Goal: Find specific page/section: Find specific page/section

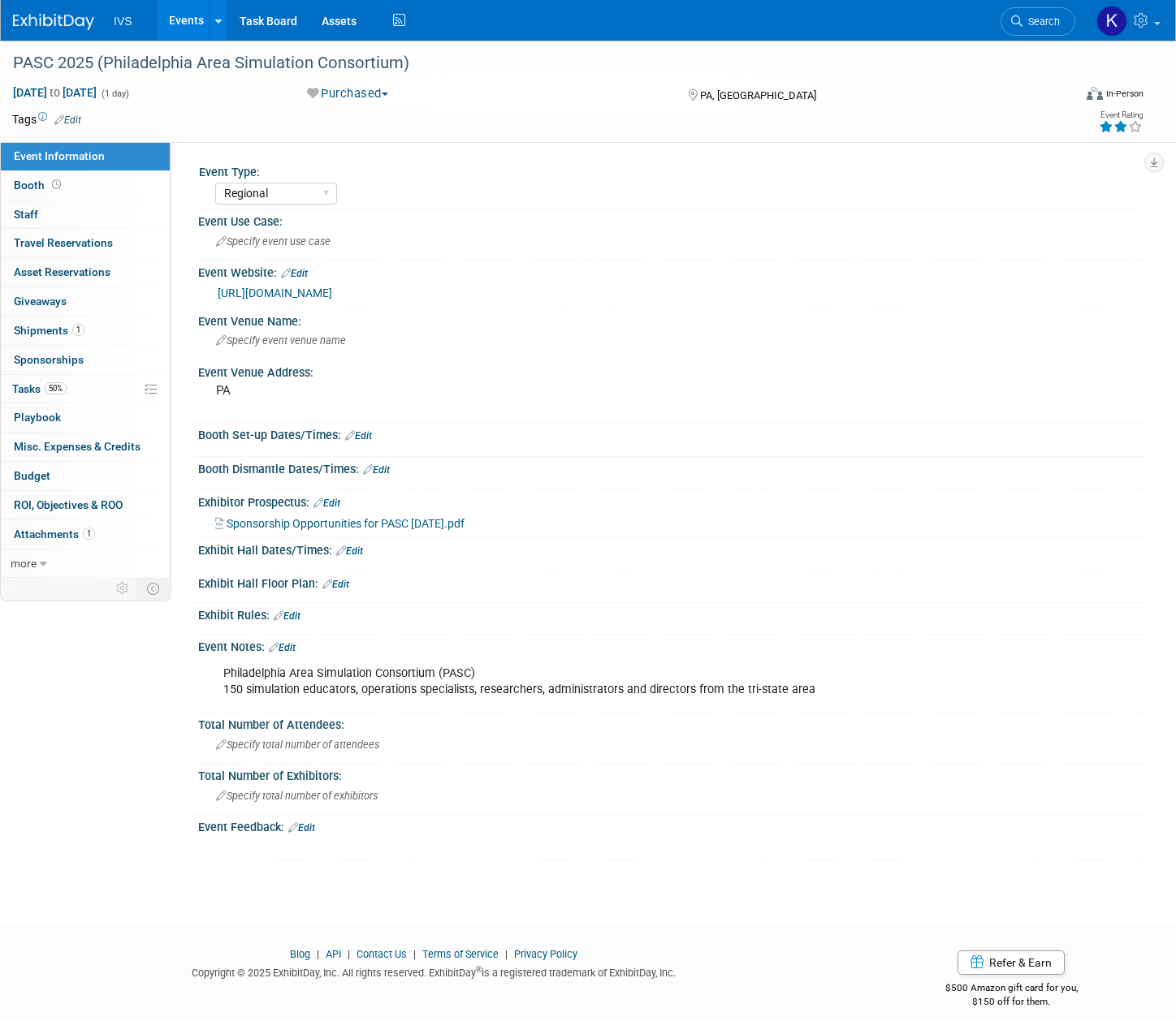
select select "Regional"
click at [184, 26] on link "Events" at bounding box center [186, 20] width 59 height 40
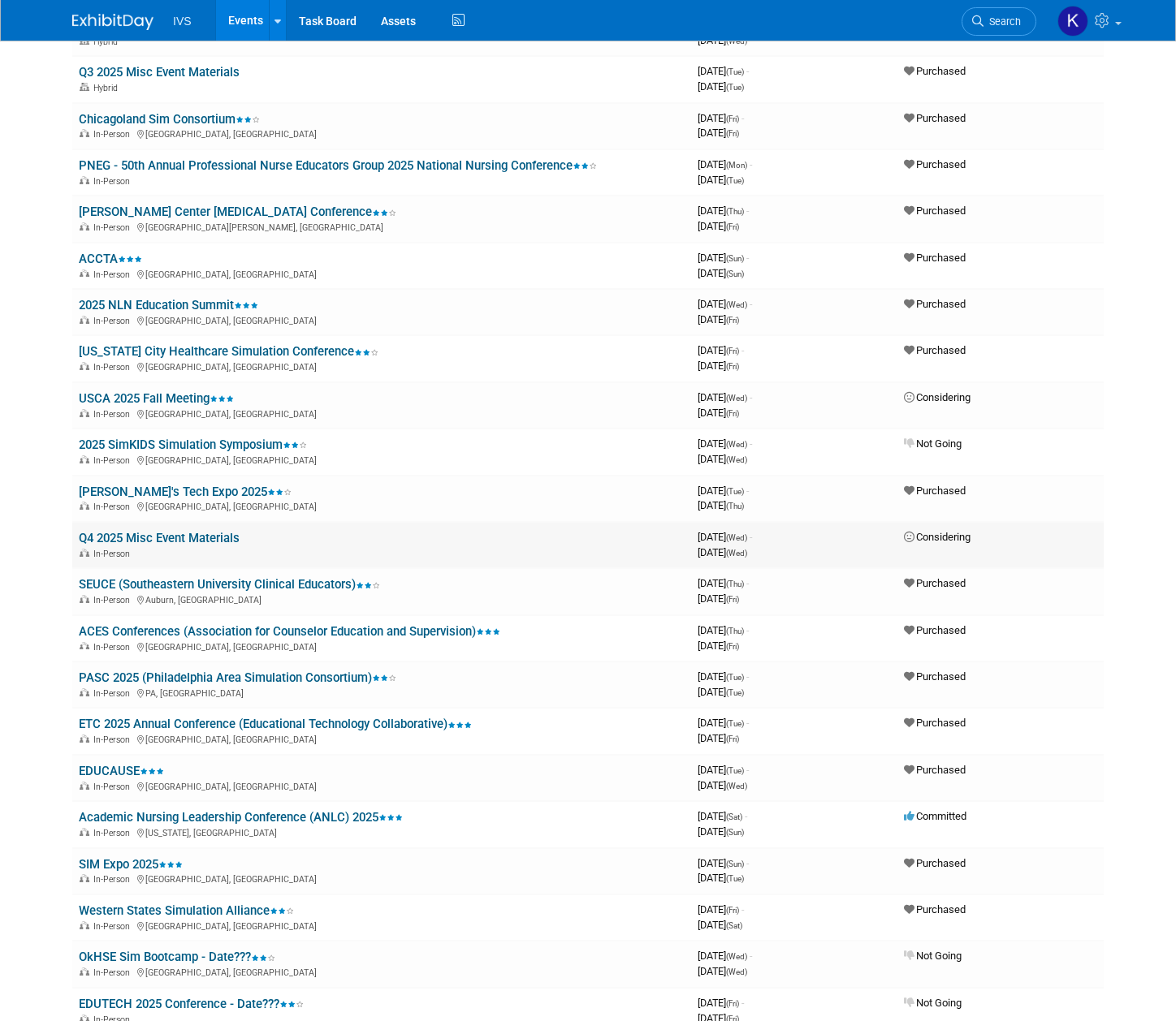
scroll to position [217, 0]
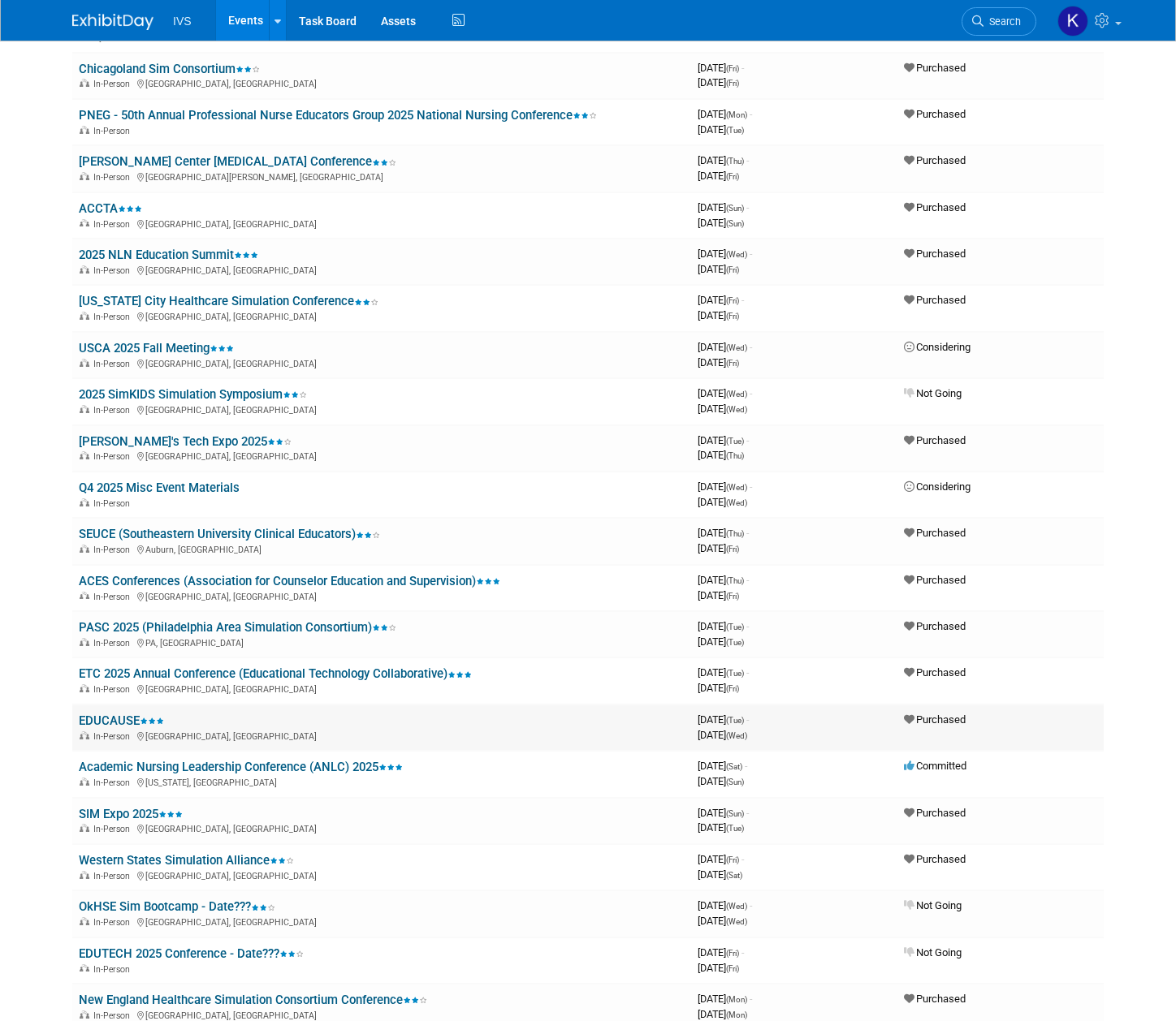
click at [98, 715] on link "EDUCAUSE" at bounding box center [122, 721] width 86 height 15
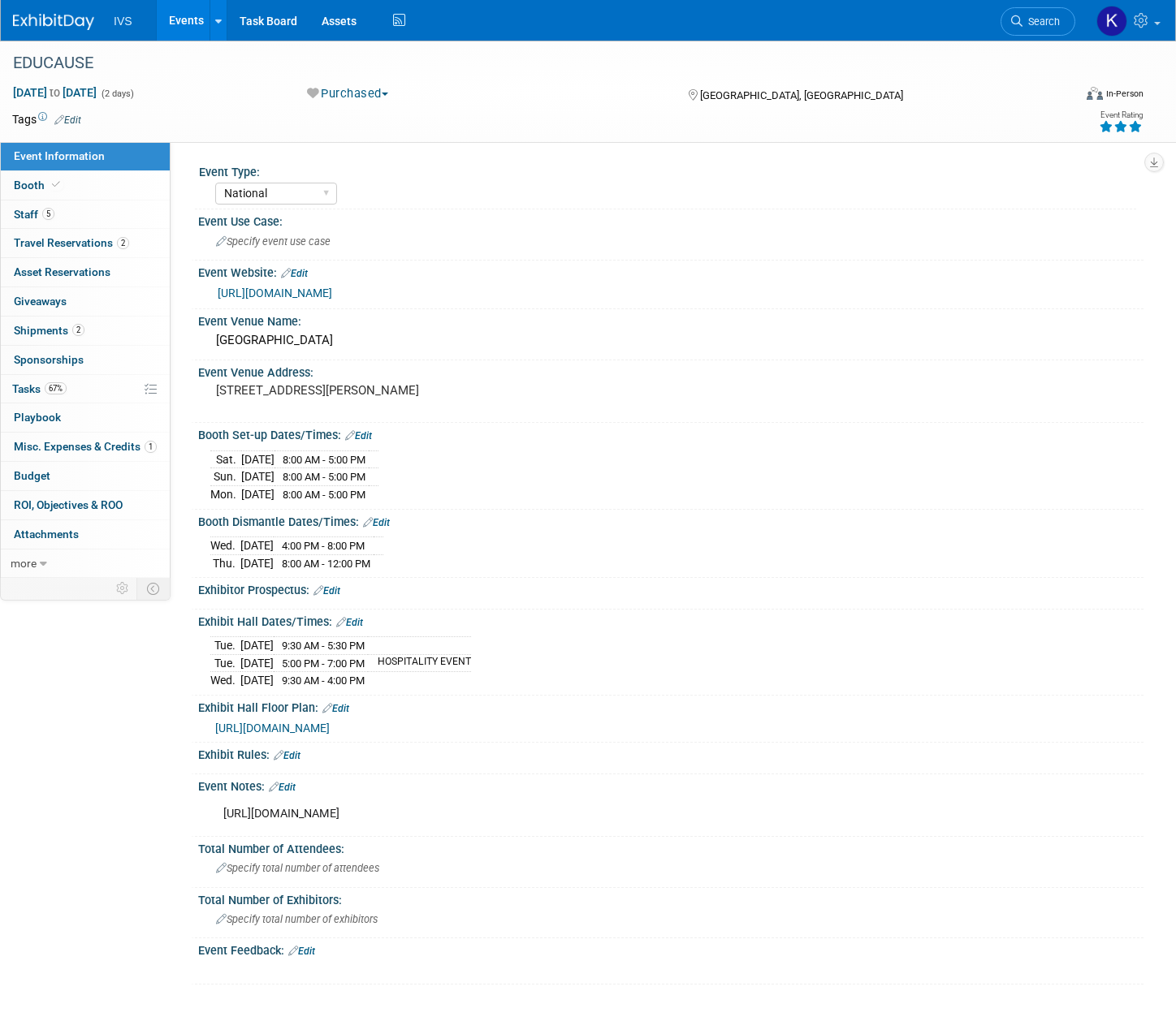
select select "National"
